Goal: Task Accomplishment & Management: Manage account settings

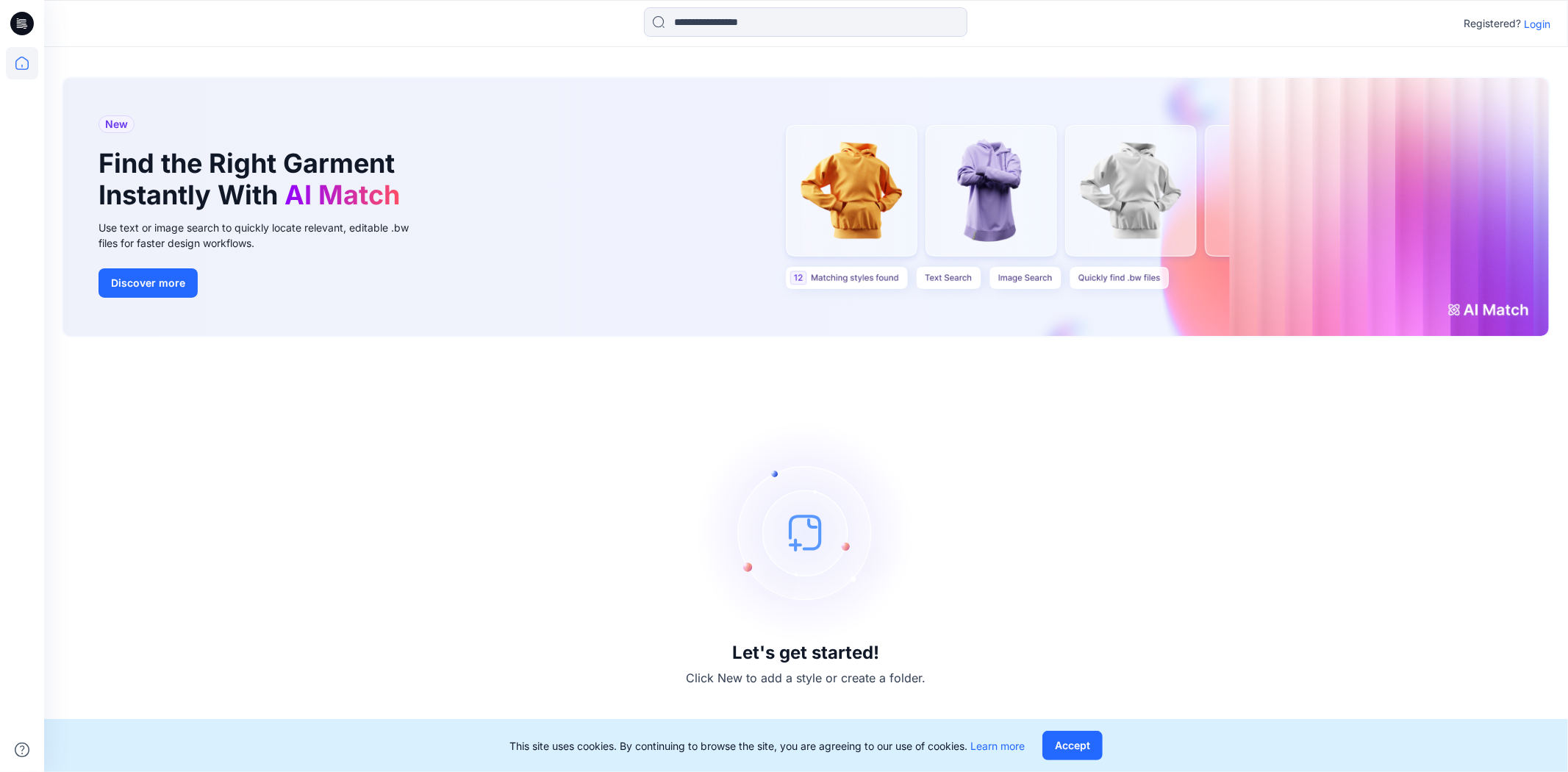
click at [1552, 23] on div "Registered? Login" at bounding box center [806, 24] width 1523 height 33
click at [1534, 19] on p "Login" at bounding box center [1537, 24] width 27 height 15
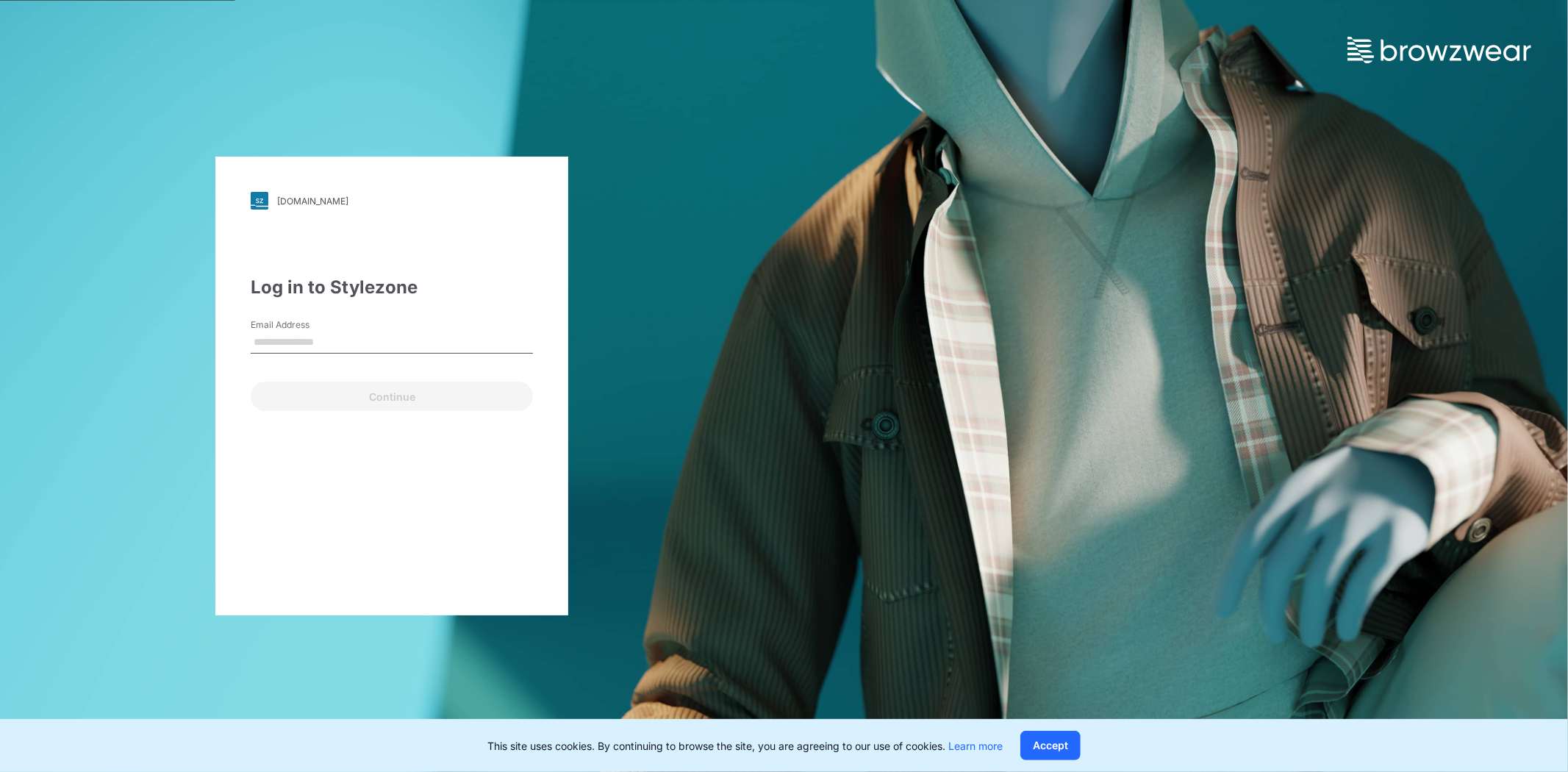
type input "**********"
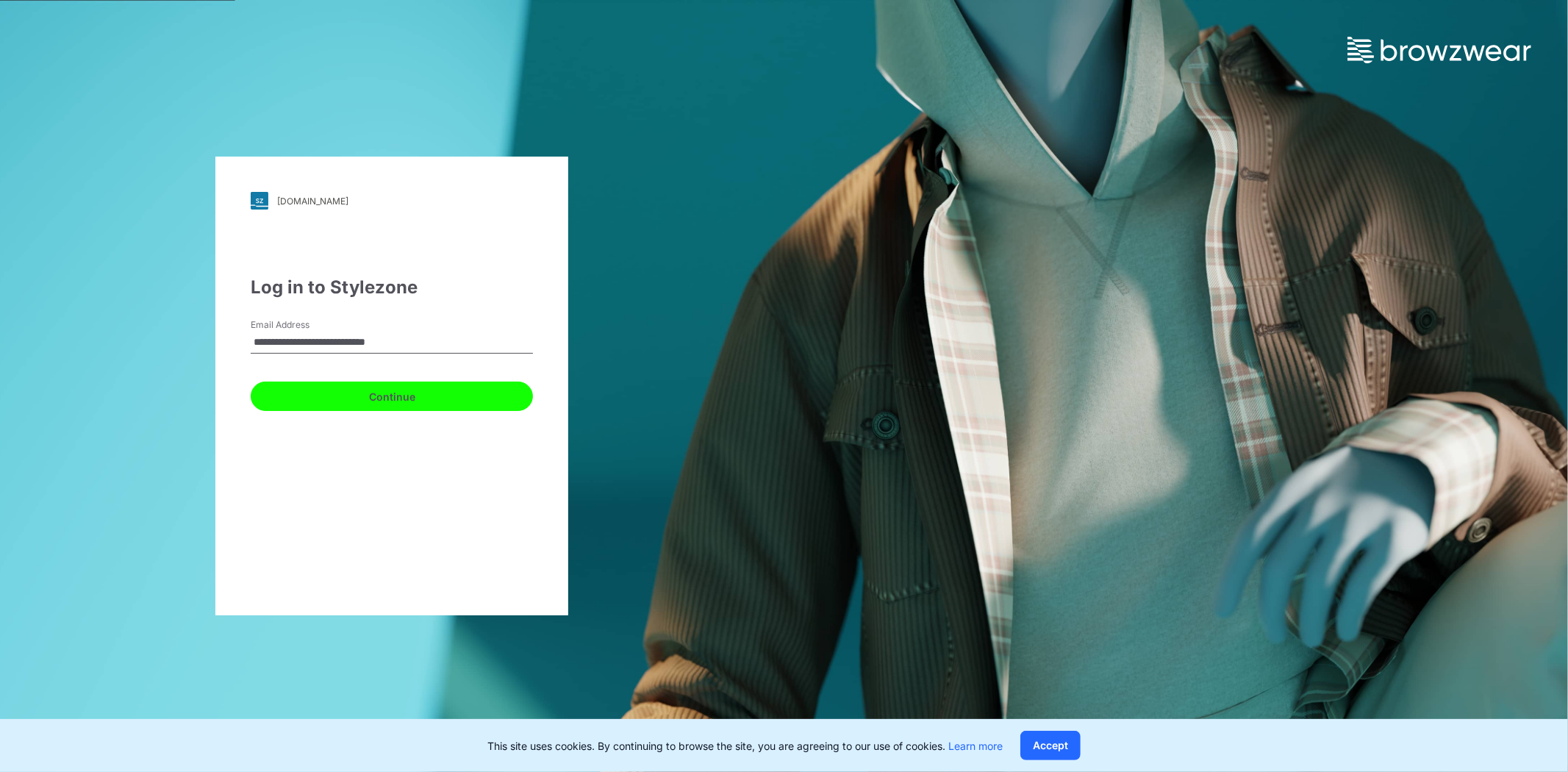
click at [409, 403] on button "Continue" at bounding box center [392, 395] width 282 height 30
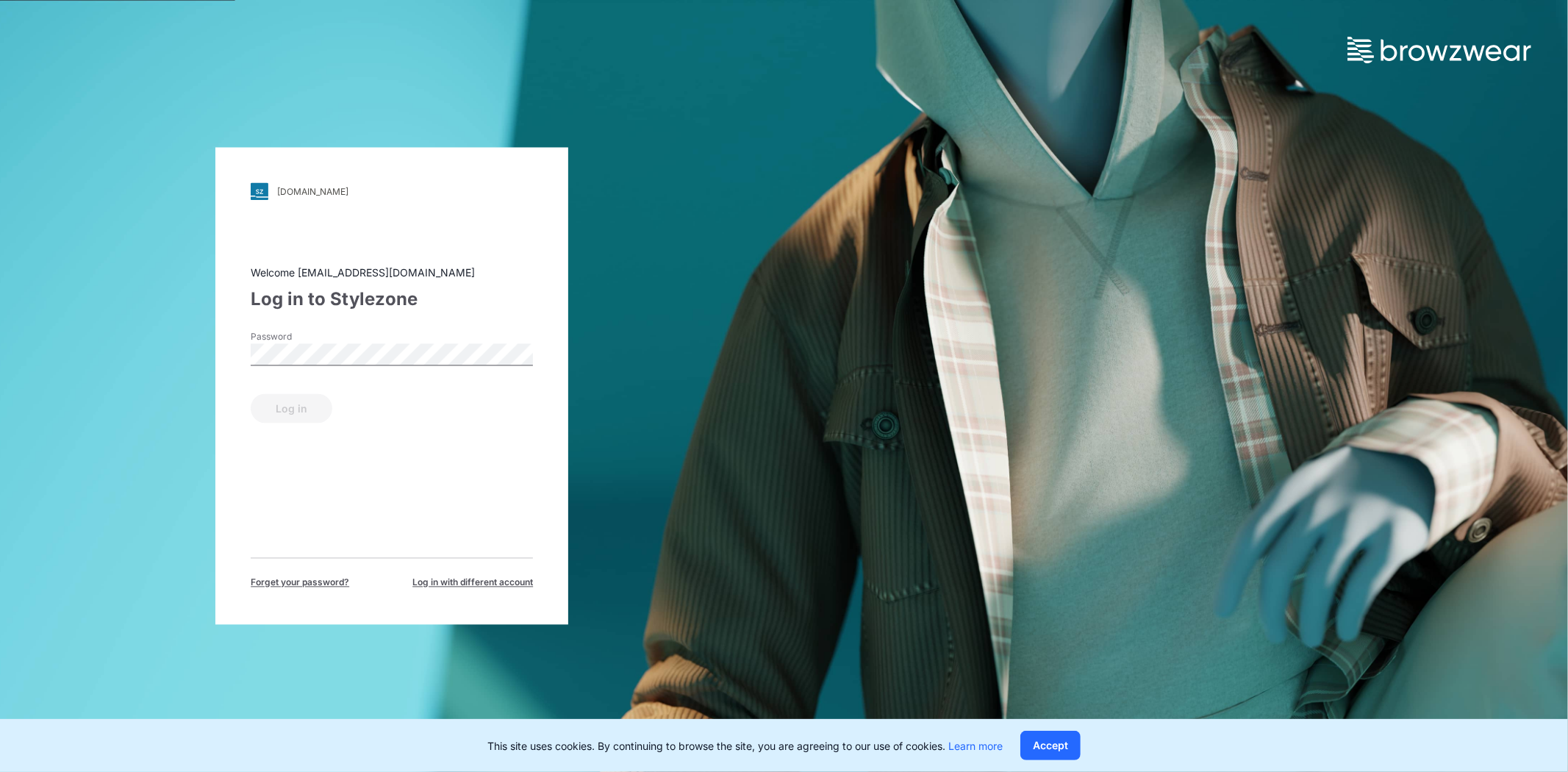
click at [343, 336] on label "Password" at bounding box center [302, 337] width 103 height 13
click at [269, 407] on button "Log in" at bounding box center [291, 408] width 81 height 30
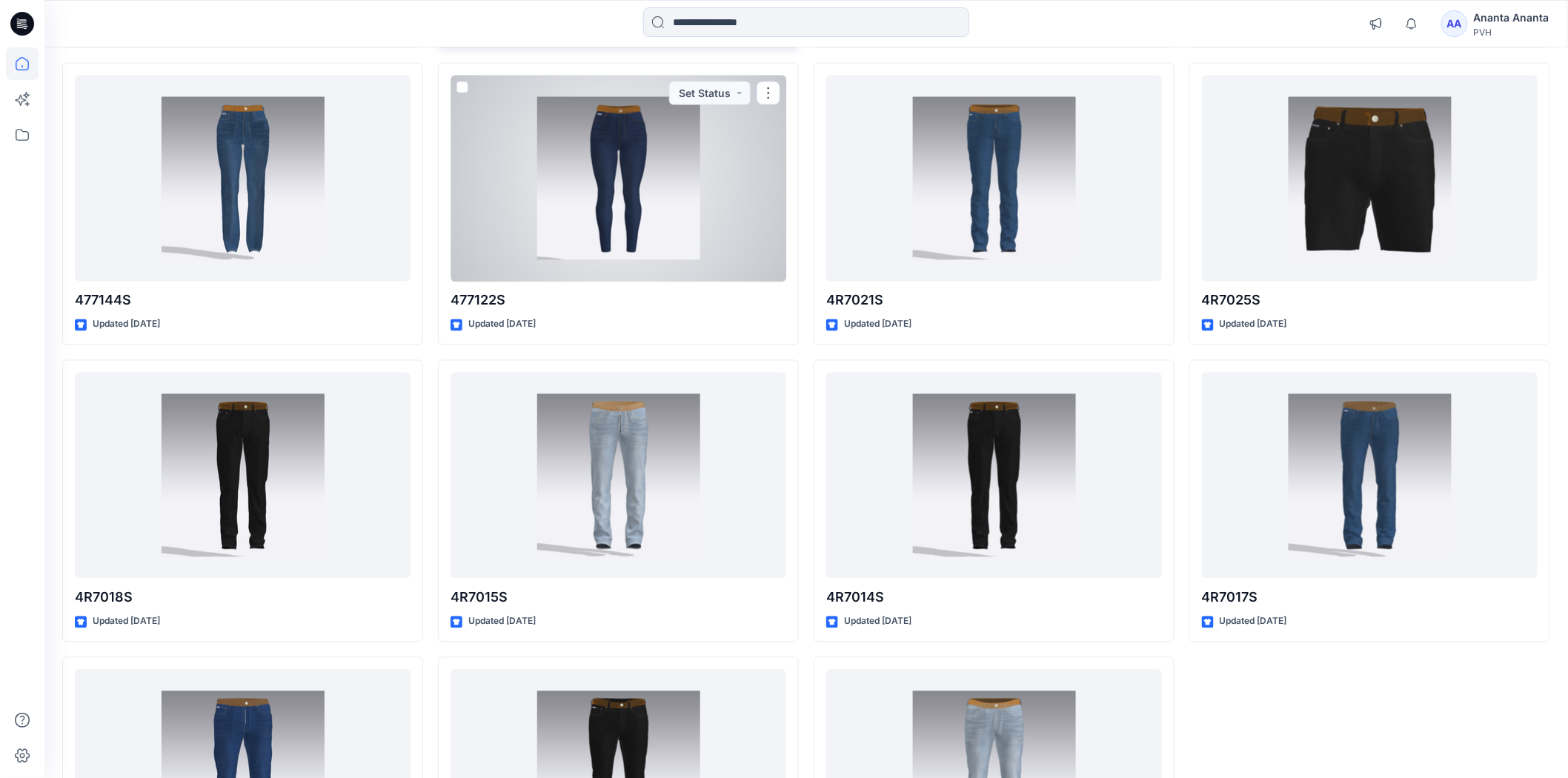
scroll to position [1216, 0]
